Goal: Find specific page/section

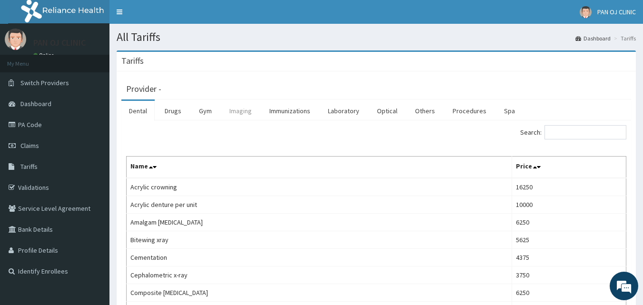
click at [242, 109] on link "Imaging" at bounding box center [241, 111] width 38 height 20
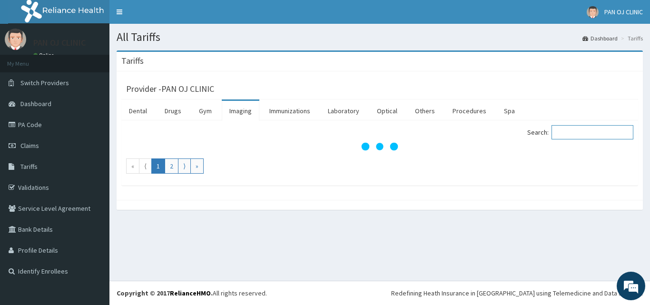
click at [583, 133] on input "Search:" at bounding box center [592, 132] width 82 height 14
type input "L"
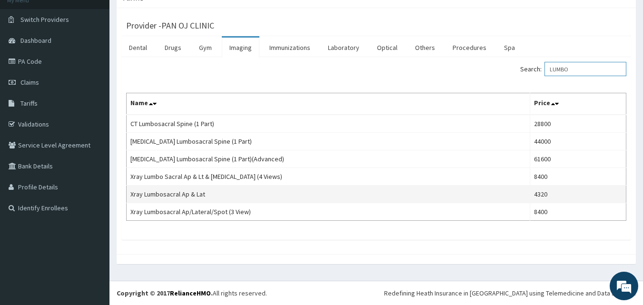
scroll to position [63, 0]
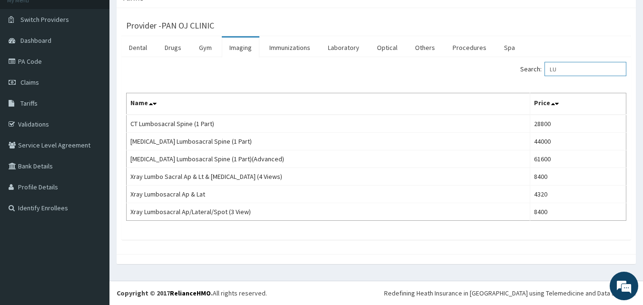
type input "L"
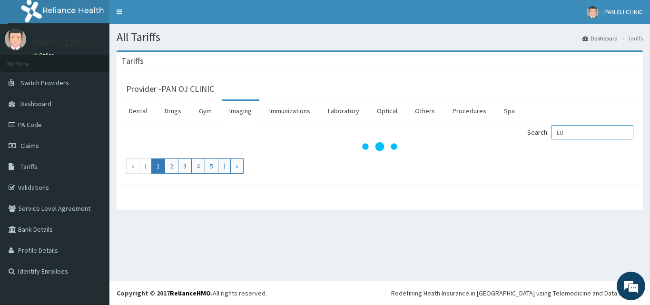
type input "L"
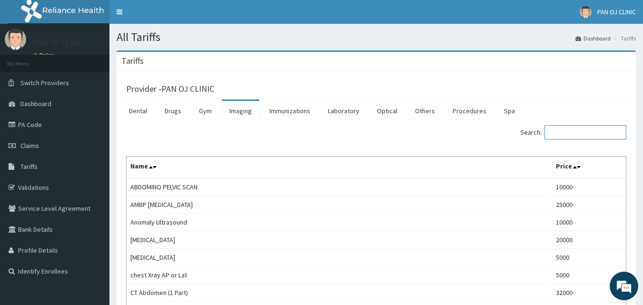
click at [570, 128] on input "Search:" at bounding box center [585, 132] width 82 height 14
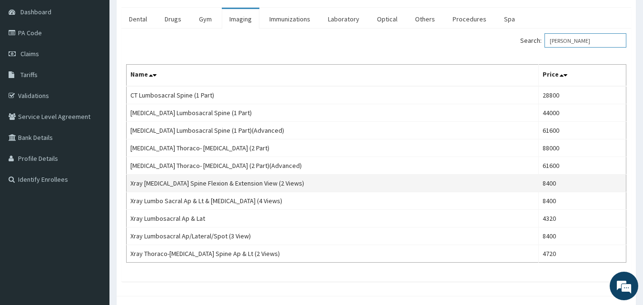
scroll to position [111, 0]
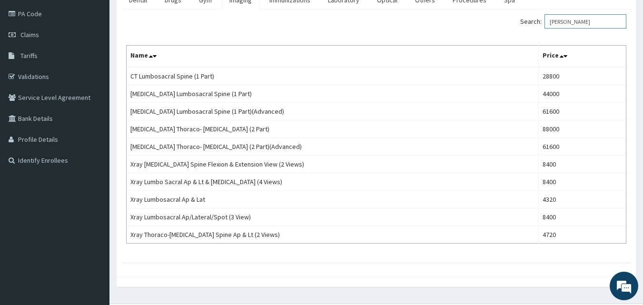
type input "[PERSON_NAME]"
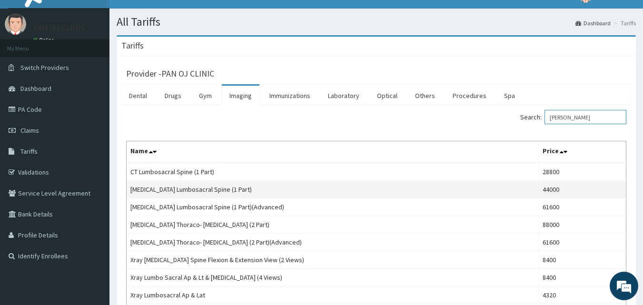
scroll to position [0, 0]
